Goal: Information Seeking & Learning: Learn about a topic

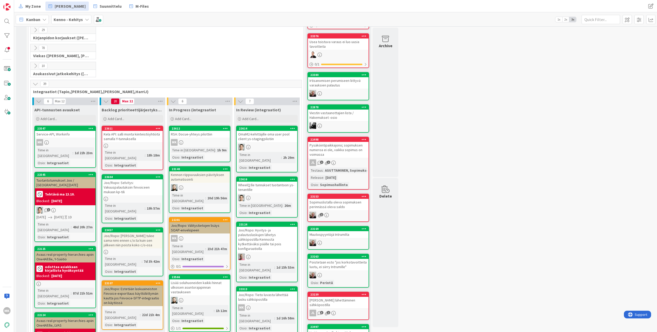
click at [58, 134] on div "Service-API, Workinfo" at bounding box center [65, 134] width 61 height 7
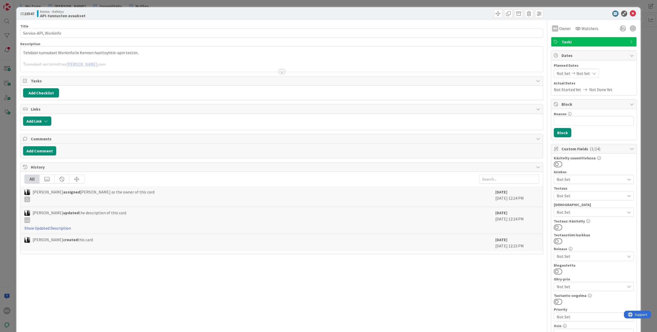
click at [150, 67] on div at bounding box center [282, 65] width 522 height 13
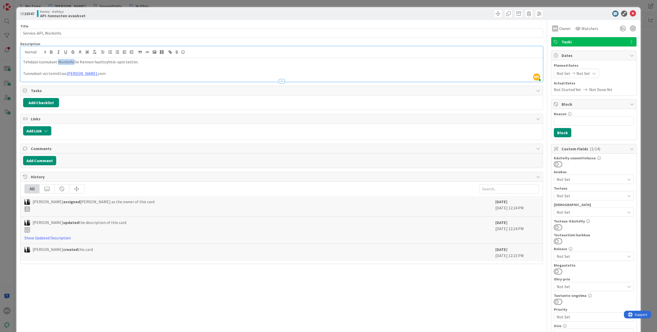
drag, startPoint x: 72, startPoint y: 63, endPoint x: 58, endPoint y: 63, distance: 13.3
click at [58, 63] on p "Tehdään tunnukset Workinfolle Kennon huoltoyhtiö-apin testiin." at bounding box center [281, 62] width 517 height 6
copy p "Workinfo"
